Goal: Find specific page/section: Find specific page/section

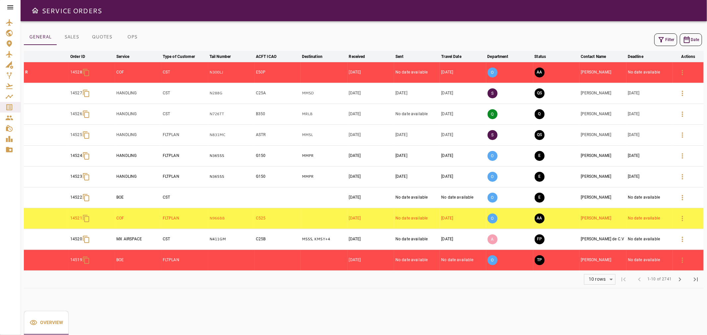
click at [11, 5] on icon at bounding box center [10, 7] width 6 height 4
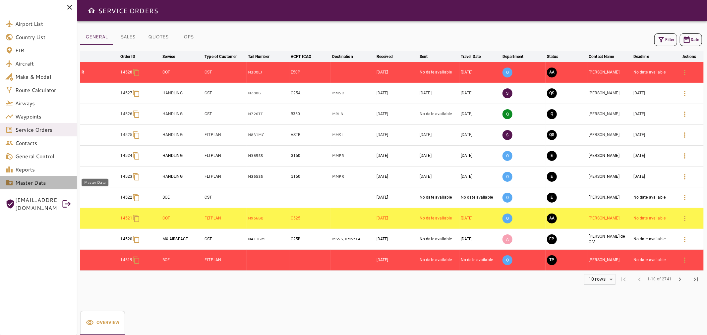
click at [48, 180] on span "Master Data" at bounding box center [43, 183] width 56 height 8
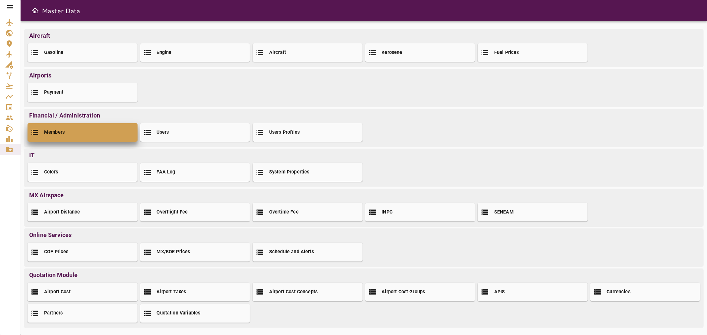
click at [73, 127] on div "Members" at bounding box center [82, 132] width 110 height 19
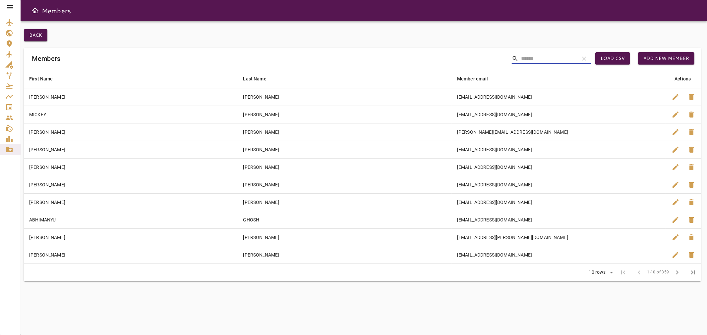
click at [527, 60] on input "Search" at bounding box center [547, 58] width 53 height 11
paste input "**********"
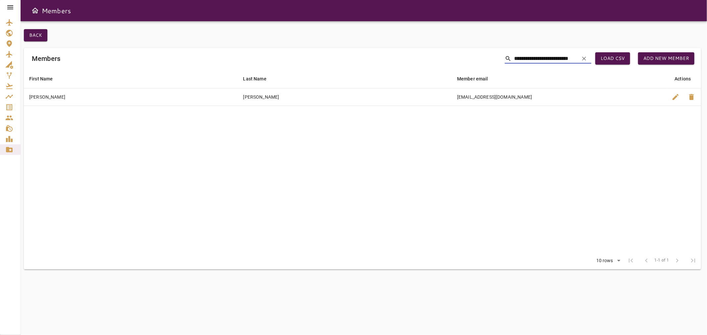
type input "**********"
drag, startPoint x: 16, startPoint y: 7, endPoint x: 10, endPoint y: 8, distance: 5.8
click at [10, 8] on div at bounding box center [10, 7] width 21 height 15
click at [10, 8] on icon at bounding box center [10, 7] width 8 height 8
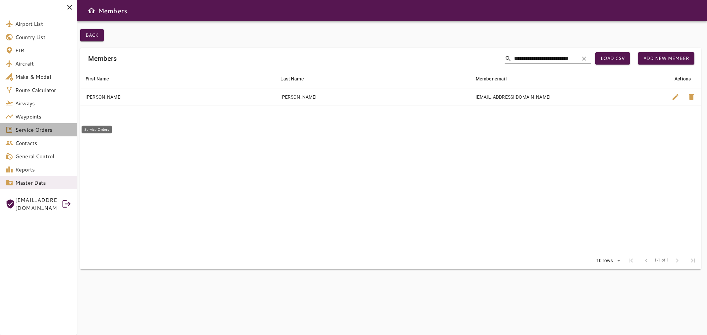
click at [40, 125] on link "Service Orders" at bounding box center [38, 129] width 77 height 13
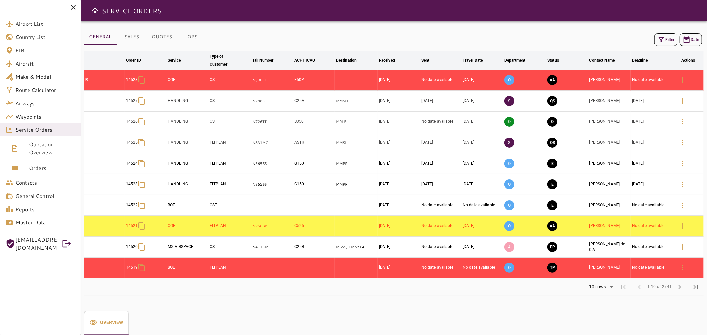
click at [72, 7] on icon at bounding box center [73, 7] width 8 height 8
